Goal: Check status: Check status

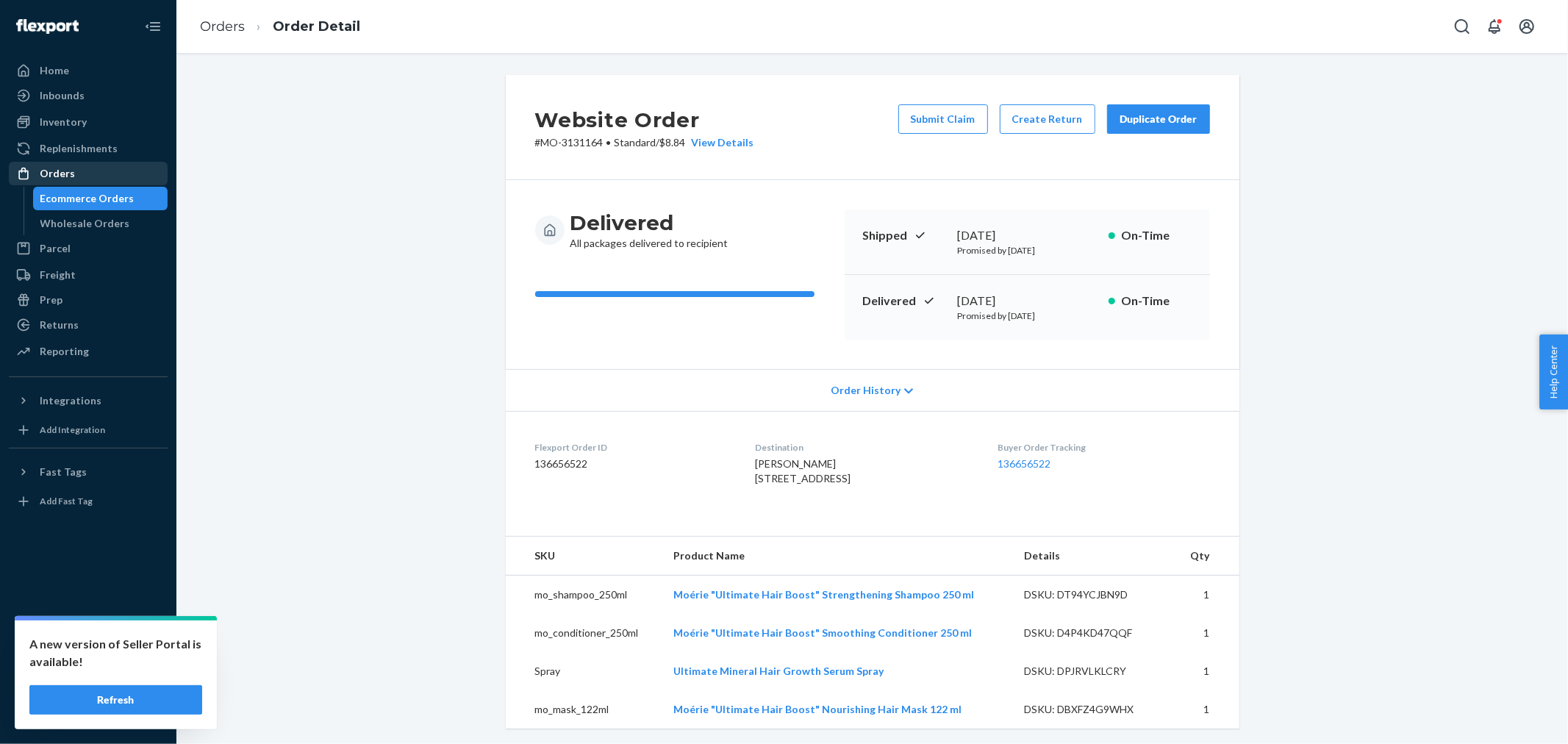
click at [68, 170] on div "Orders" at bounding box center [58, 174] width 36 height 15
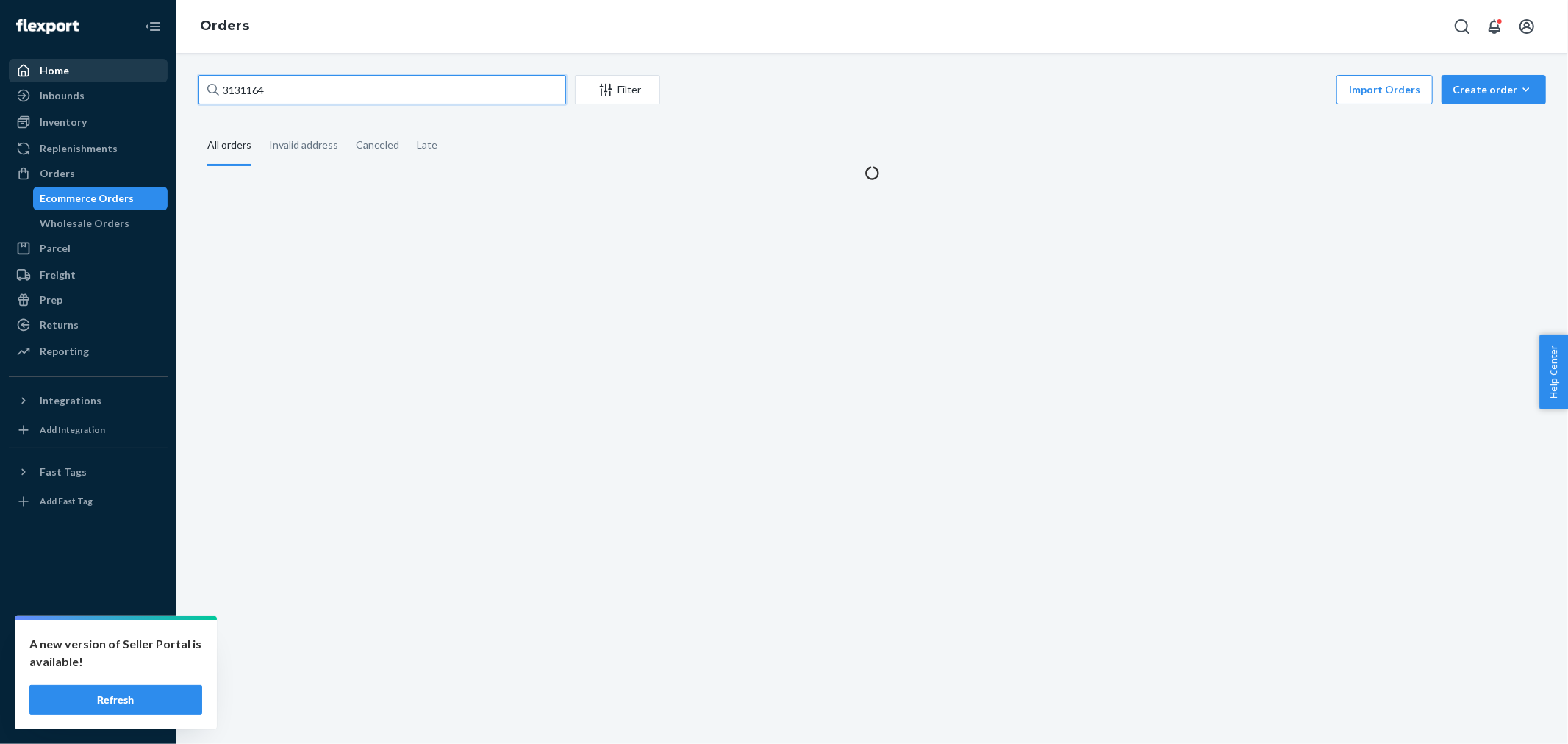
drag, startPoint x: 275, startPoint y: 91, endPoint x: 143, endPoint y: 79, distance: 132.5
click at [142, 89] on div "Home Inbounds Shipping Plans Problems Inventory Products Branded Packaging Repl…" at bounding box center [784, 372] width 1568 height 744
paste input "070757"
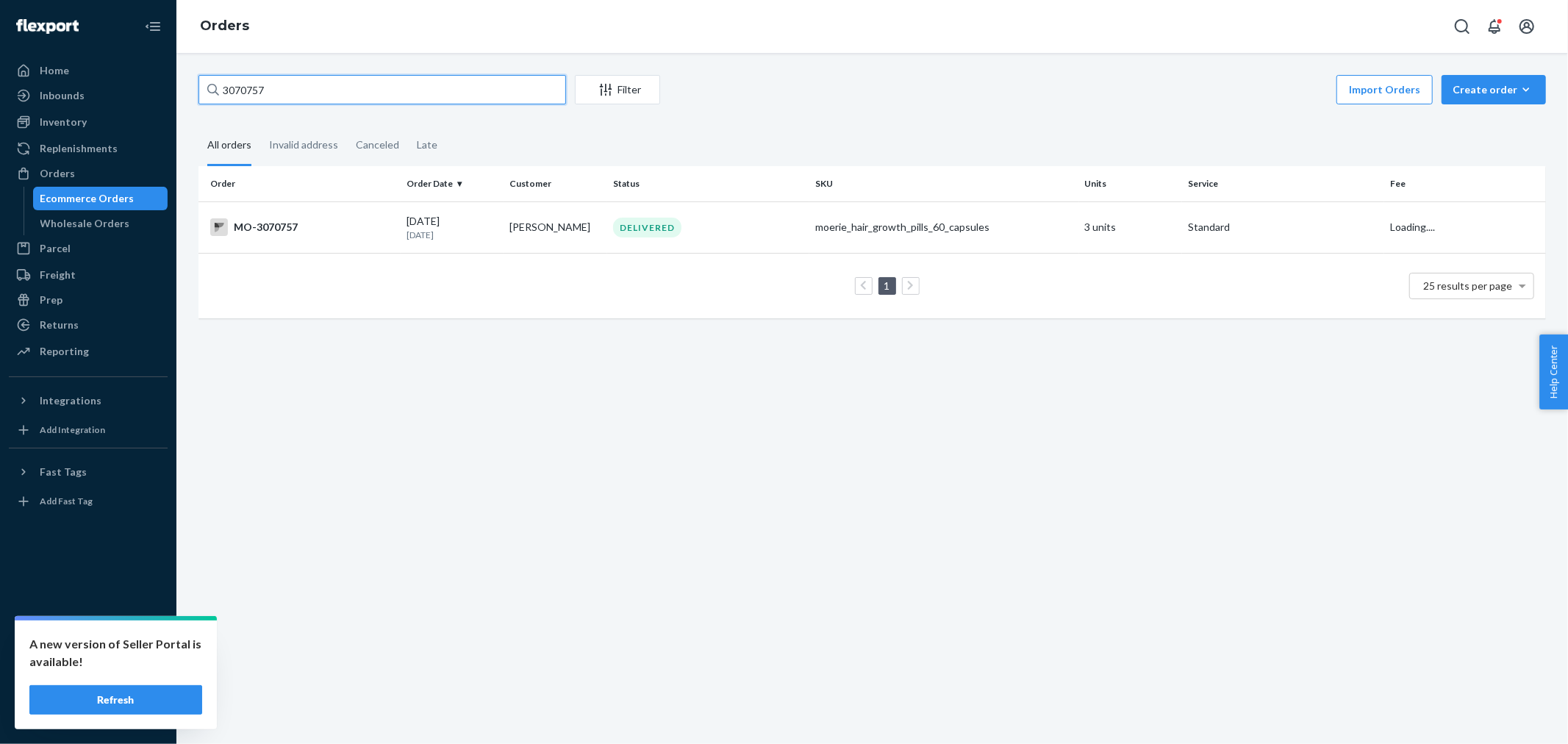
type input "3070757"
click at [801, 106] on div "Import Orders Create order Ecommerce order Removal order" at bounding box center [1107, 91] width 877 height 33
click at [656, 225] on div "DELIVERED" at bounding box center [647, 227] width 68 height 20
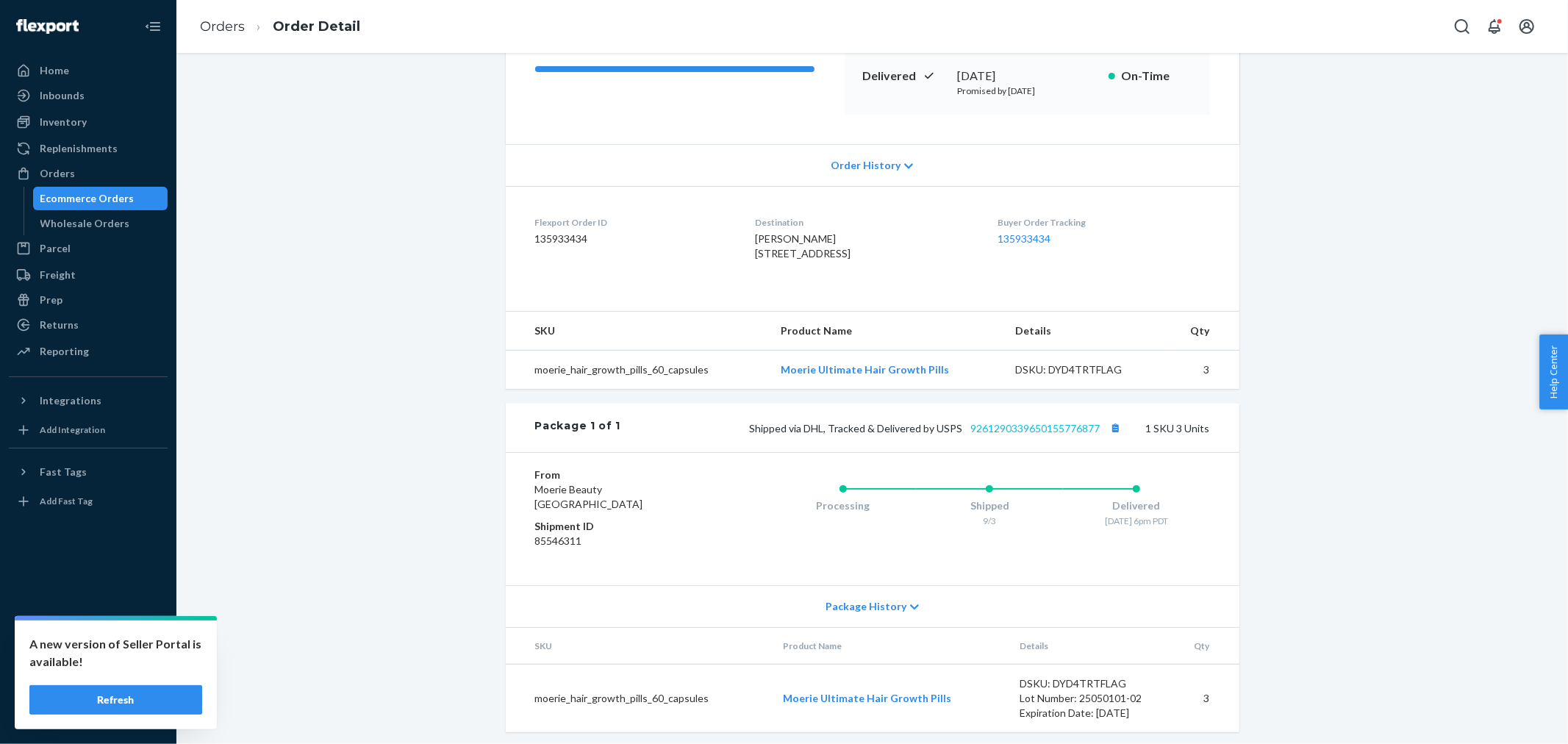
scroll to position [261, 0]
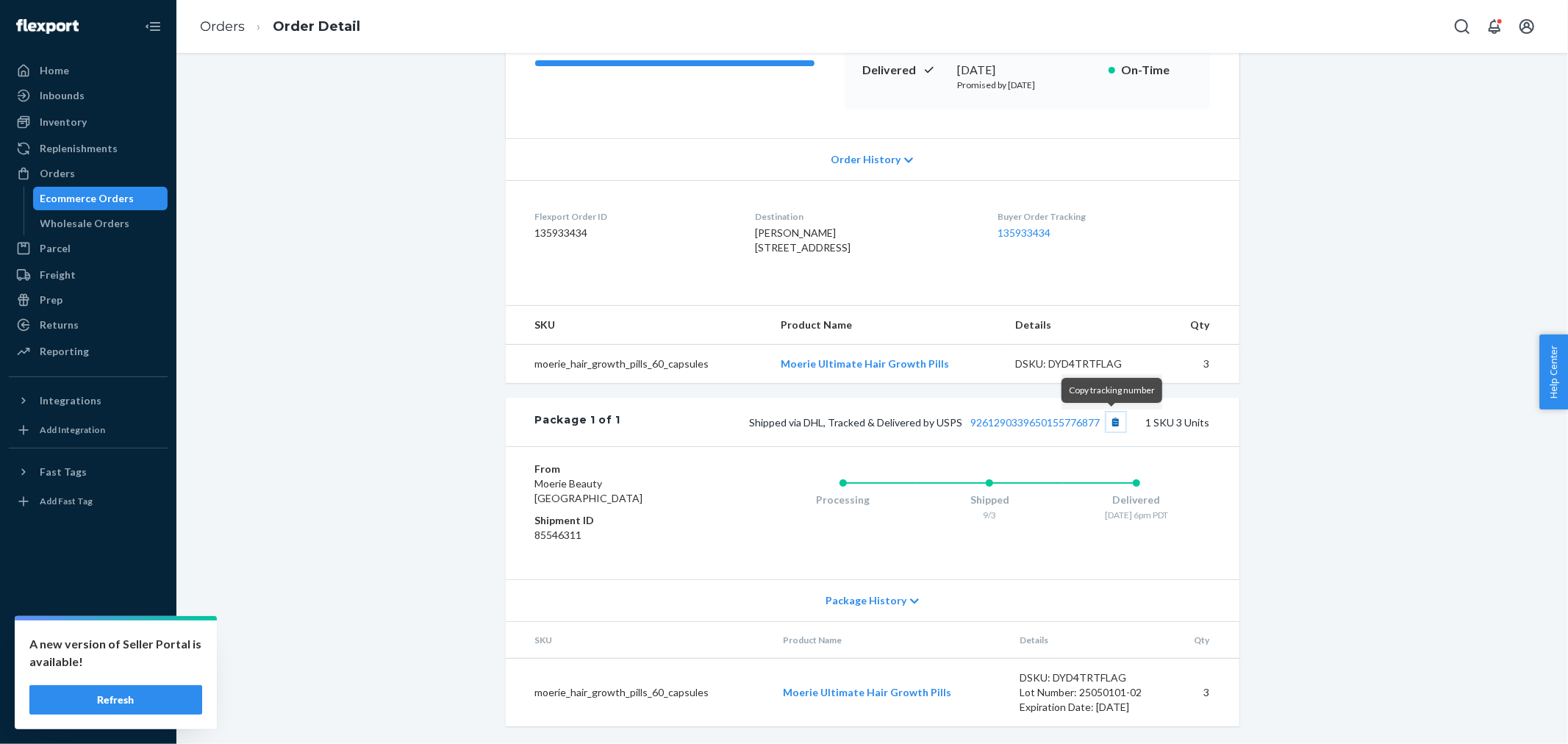
drag, startPoint x: 1120, startPoint y: 417, endPoint x: 1112, endPoint y: 420, distance: 8.5
click at [1120, 418] on button "Copy tracking number" at bounding box center [1116, 422] width 19 height 19
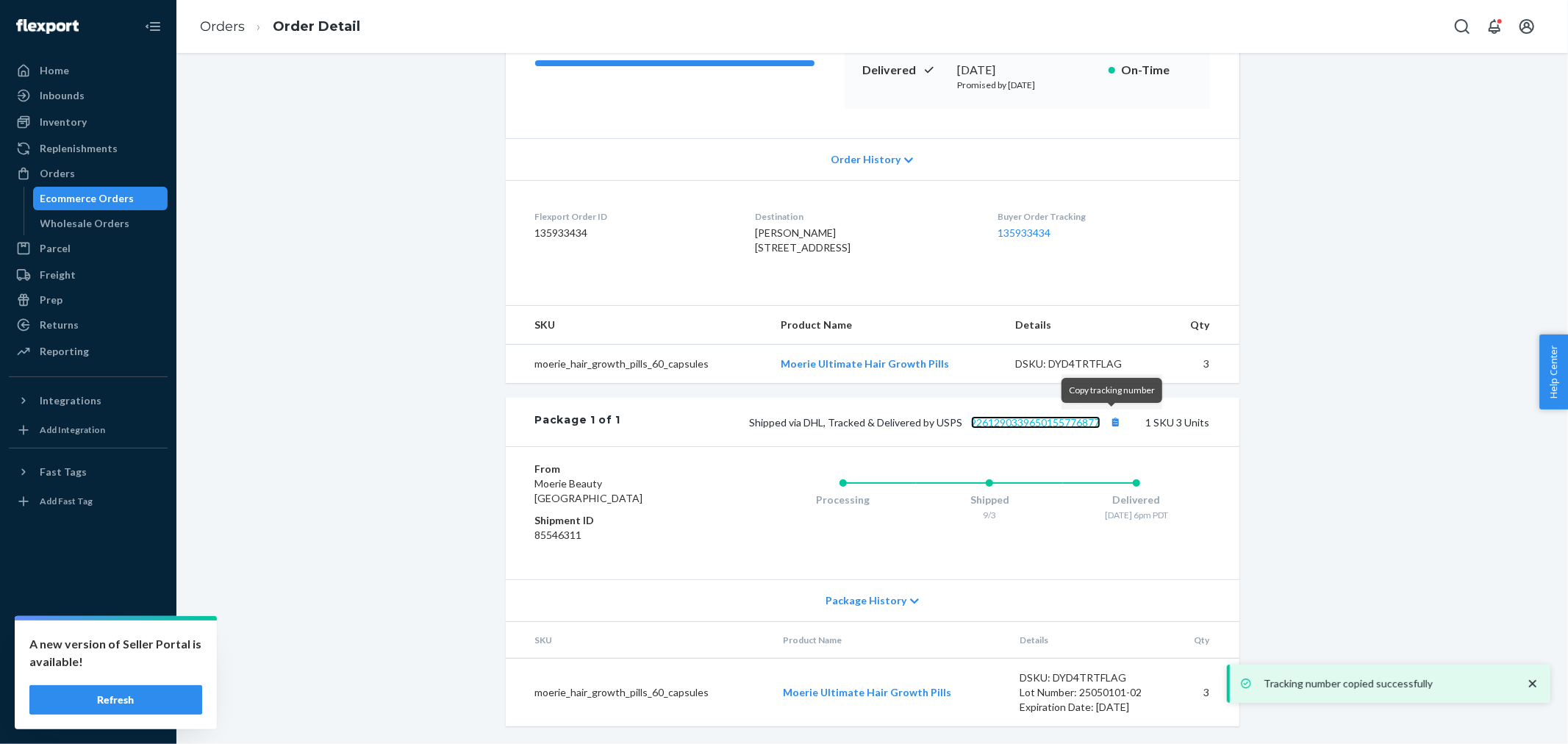
click at [1065, 419] on link "9261290339650155776877" at bounding box center [1035, 422] width 129 height 13
